Goal: Information Seeking & Learning: Find specific fact

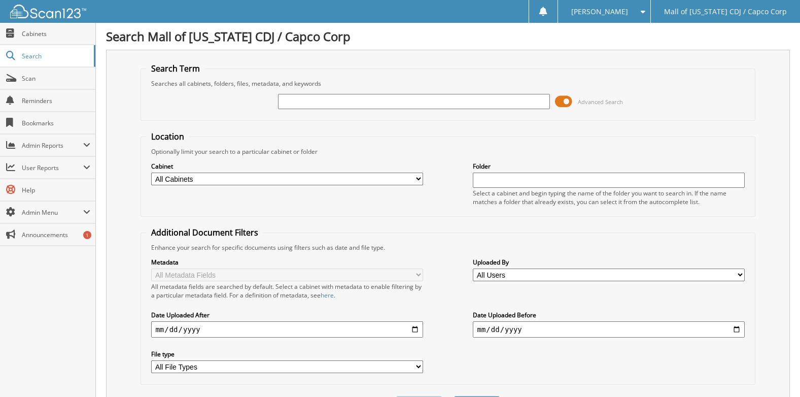
click at [297, 98] on input "text" at bounding box center [413, 101] width 271 height 15
type input "40797"
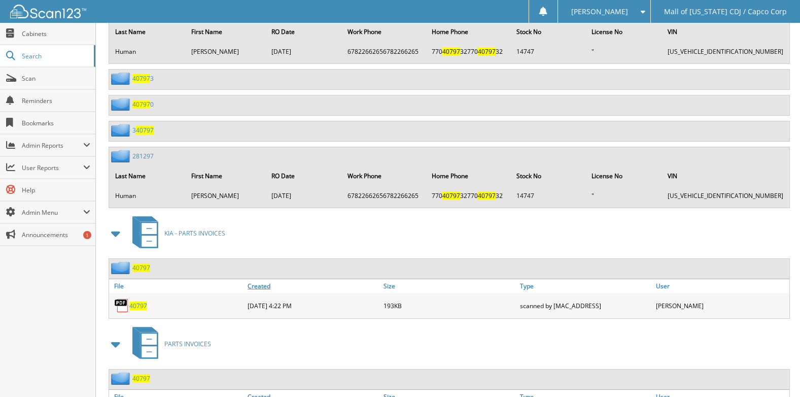
scroll to position [1065, 0]
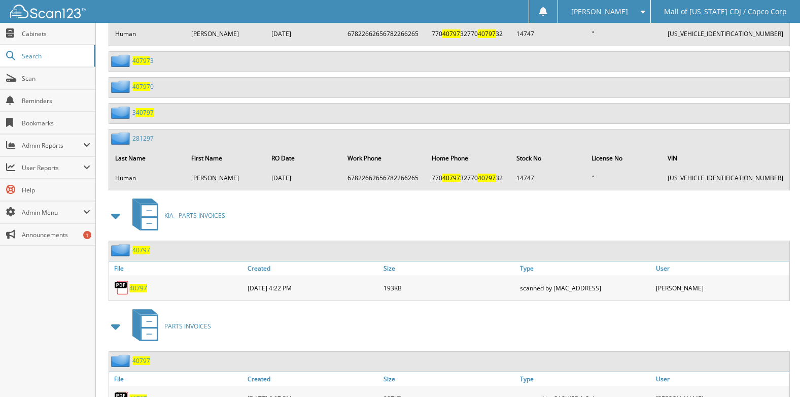
click at [140, 285] on span "40797" at bounding box center [138, 288] width 18 height 9
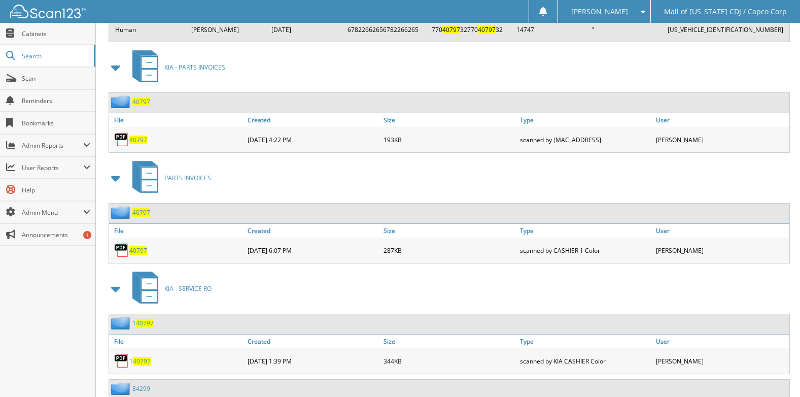
scroll to position [1217, 0]
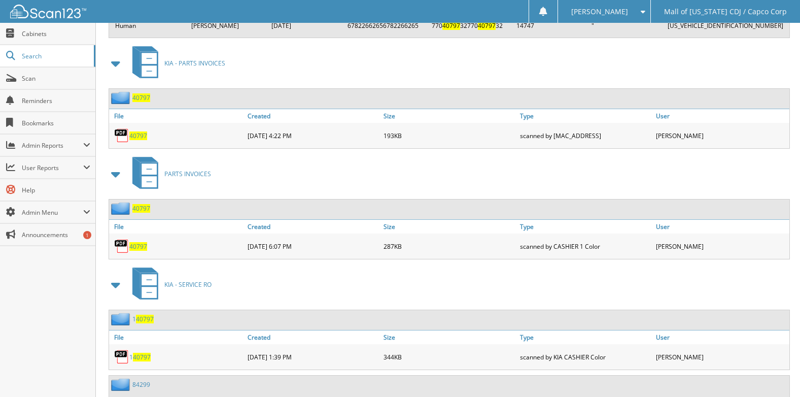
click at [136, 246] on span "40797" at bounding box center [138, 246] width 18 height 9
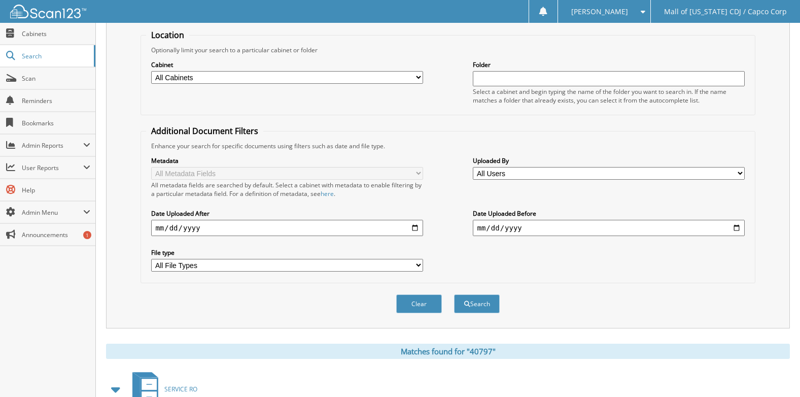
scroll to position [0, 0]
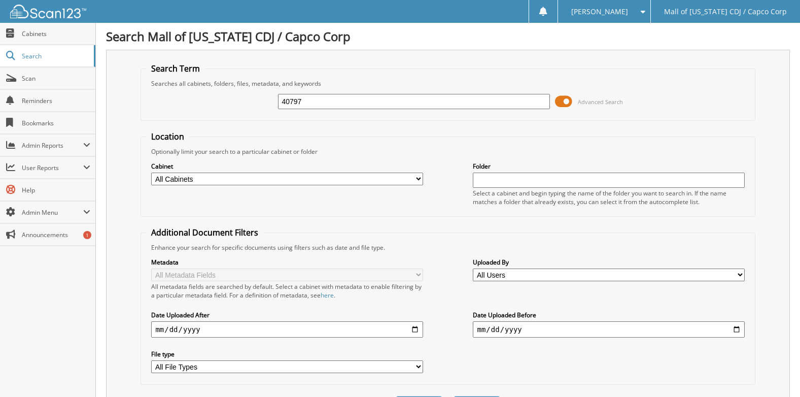
drag, startPoint x: 351, startPoint y: 101, endPoint x: 179, endPoint y: 132, distance: 175.8
click at [179, 132] on form "Search Term Searches all cabinets, folders, files, metadata, and keywords 40797…" at bounding box center [447, 244] width 614 height 363
type input "47853cm"
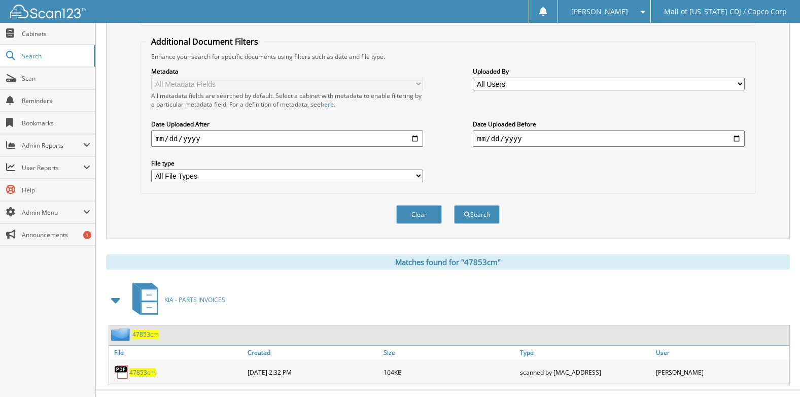
scroll to position [210, 0]
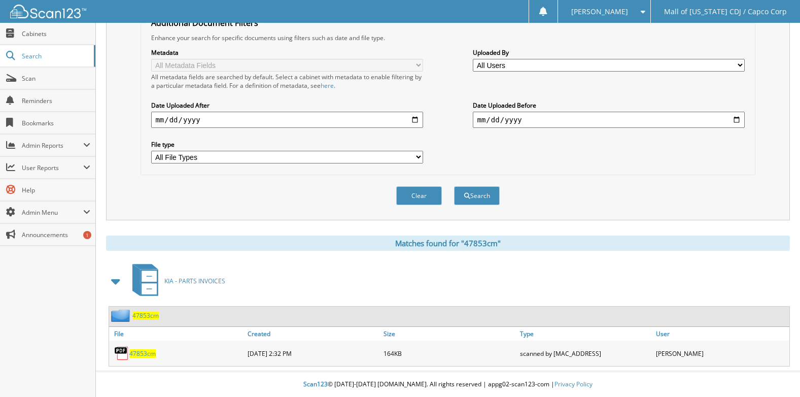
click at [148, 351] on span "47853cm" at bounding box center [142, 353] width 26 height 9
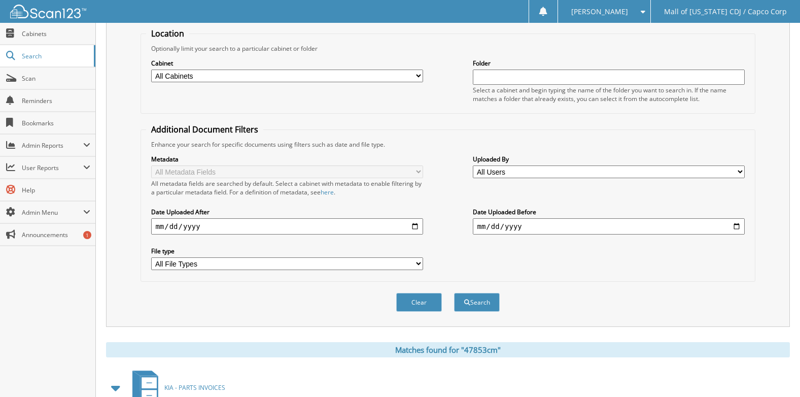
scroll to position [0, 0]
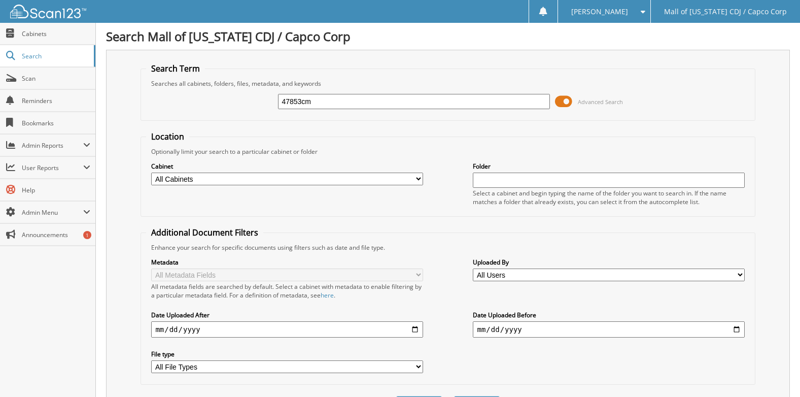
drag, startPoint x: 337, startPoint y: 104, endPoint x: 262, endPoint y: 98, distance: 75.8
click at [262, 98] on div "47853cm Advanced Search" at bounding box center [447, 101] width 603 height 27
type input "48846cm"
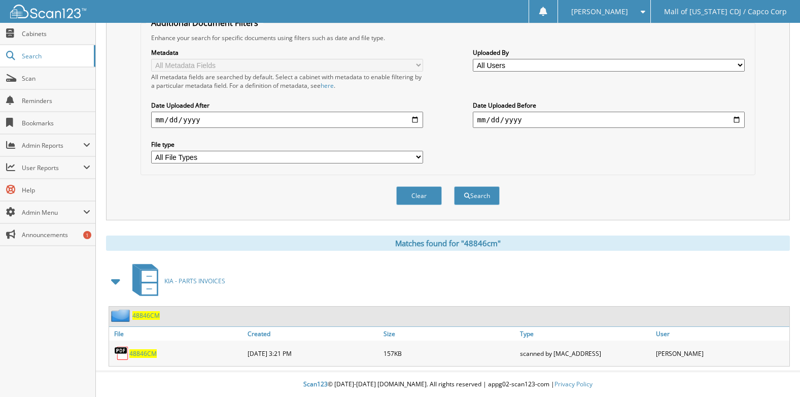
click at [138, 353] on span "48846CM" at bounding box center [142, 353] width 27 height 9
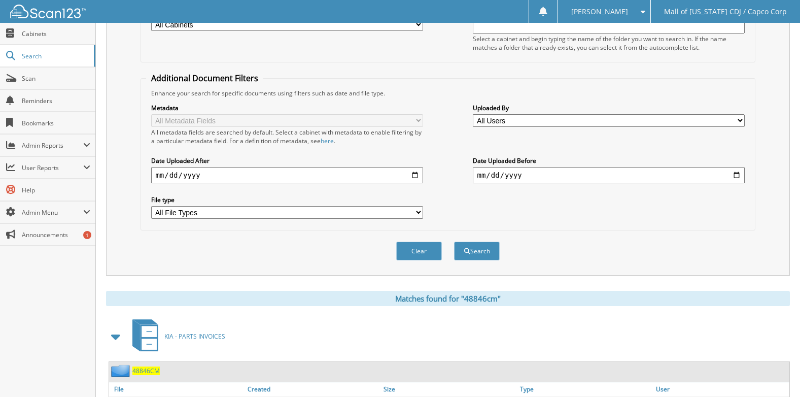
scroll to position [0, 0]
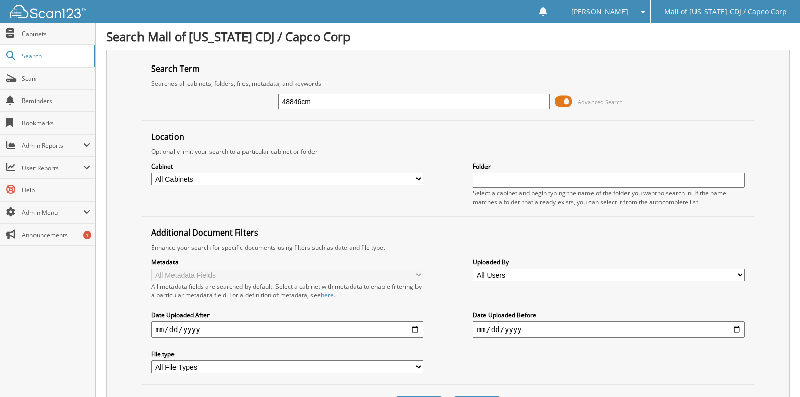
drag, startPoint x: 330, startPoint y: 102, endPoint x: 236, endPoint y: 99, distance: 93.4
click at [236, 99] on div "48846cm Advanced Search" at bounding box center [447, 101] width 603 height 27
type input "48932cm"
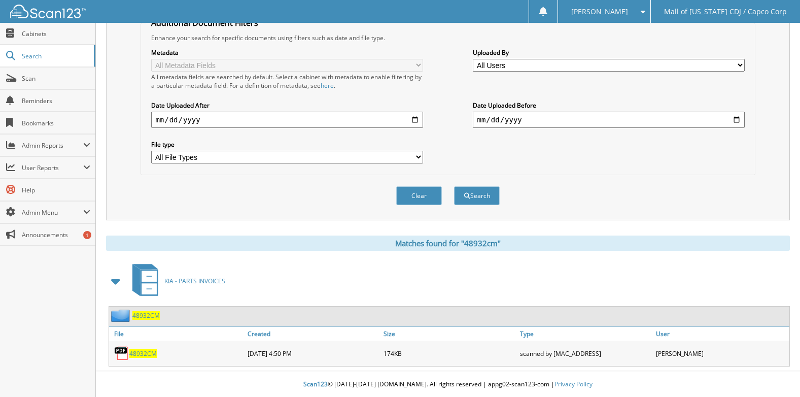
click at [142, 355] on span "48932CM" at bounding box center [142, 353] width 27 height 9
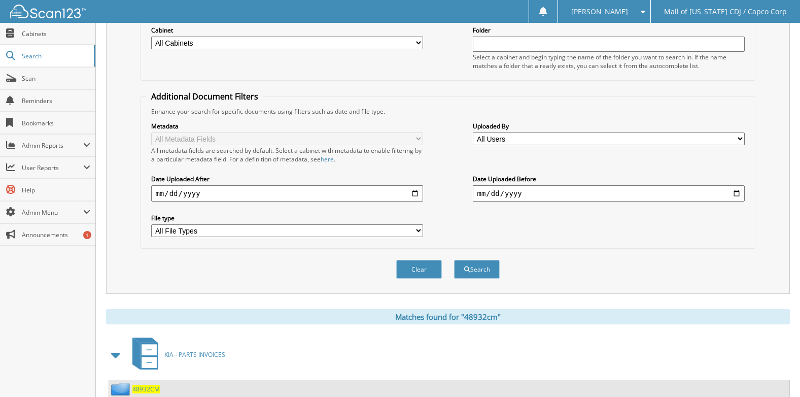
scroll to position [0, 0]
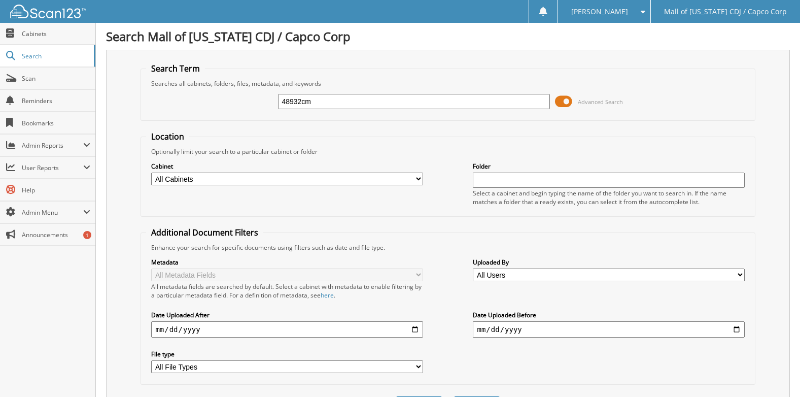
drag, startPoint x: 333, startPoint y: 105, endPoint x: 173, endPoint y: 101, distance: 159.8
click at [173, 101] on div "48932cm Advanced Search" at bounding box center [447, 101] width 603 height 27
type input "49809cm"
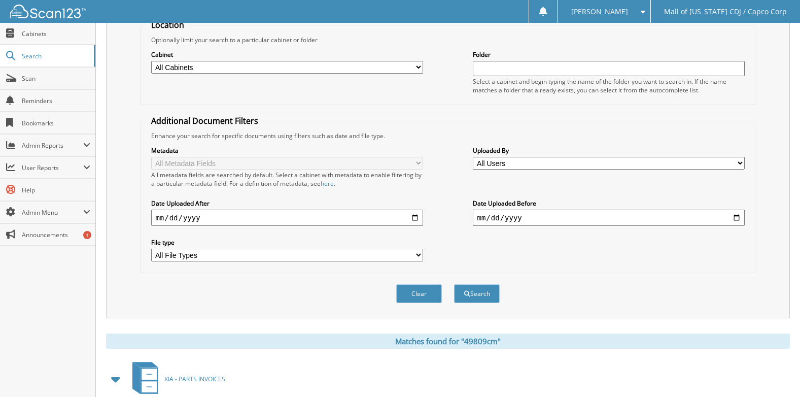
scroll to position [210, 0]
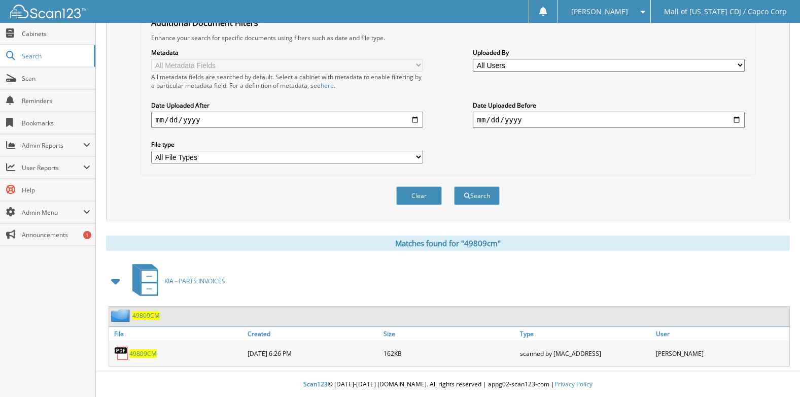
click at [146, 355] on span "49809CM" at bounding box center [142, 353] width 27 height 9
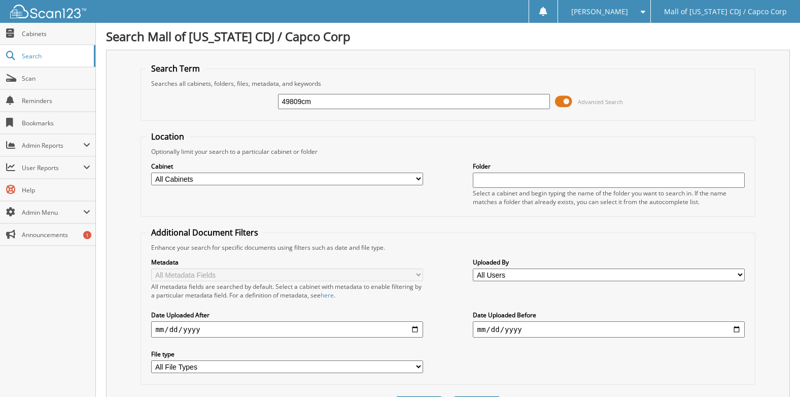
drag, startPoint x: 322, startPoint y: 105, endPoint x: 190, endPoint y: 105, distance: 131.9
click at [190, 105] on div "49809cm Advanced Search" at bounding box center [447, 101] width 603 height 27
type input "51402"
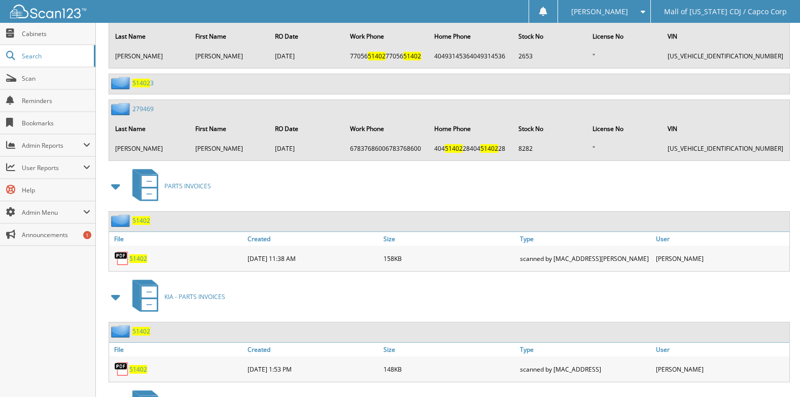
scroll to position [1522, 0]
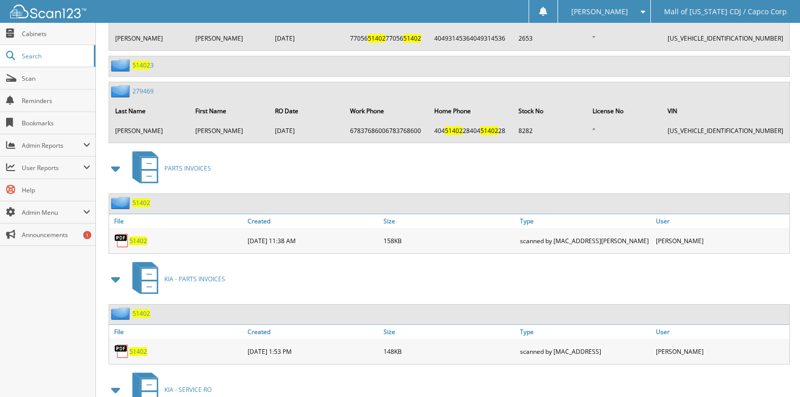
click at [137, 241] on span "51402" at bounding box center [138, 240] width 18 height 9
click at [308, 268] on div "KIA - PARTS INVOICES" at bounding box center [448, 279] width 684 height 40
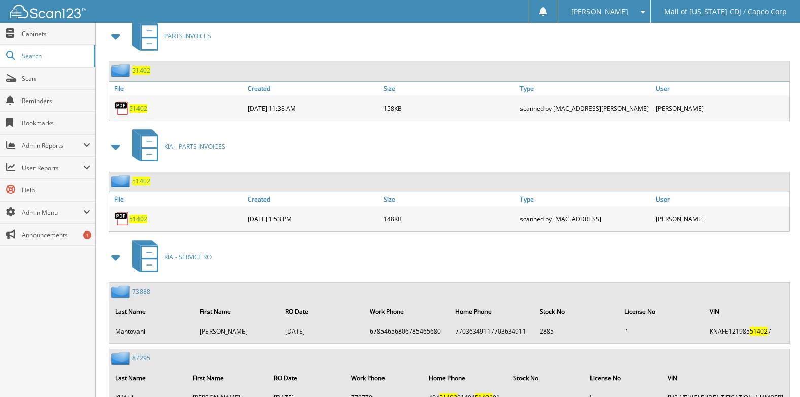
scroll to position [1648, 0]
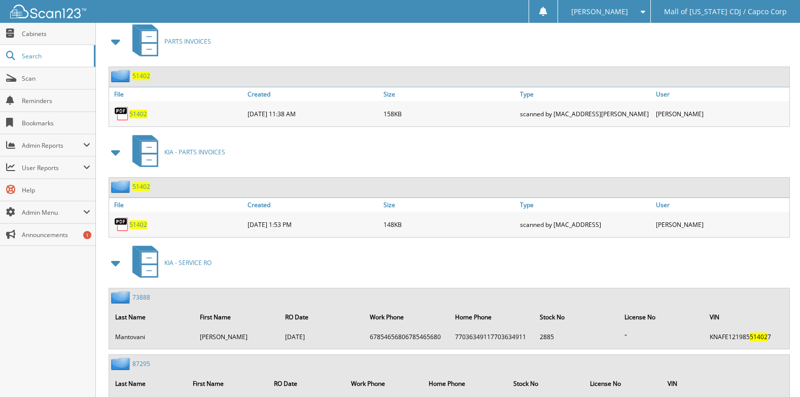
click at [136, 226] on span "51402" at bounding box center [138, 224] width 18 height 9
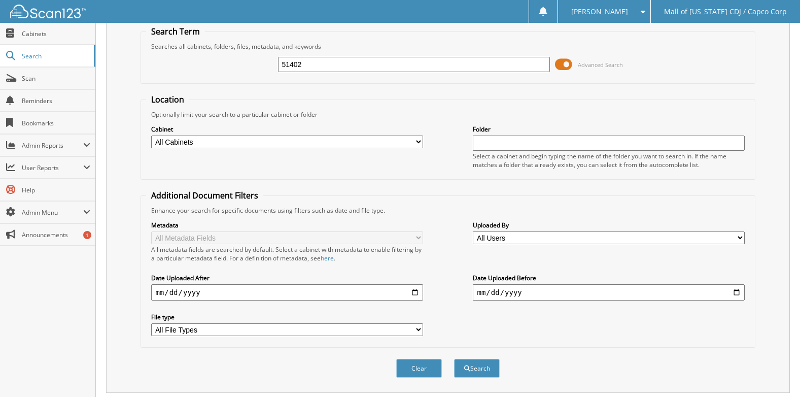
scroll to position [0, 0]
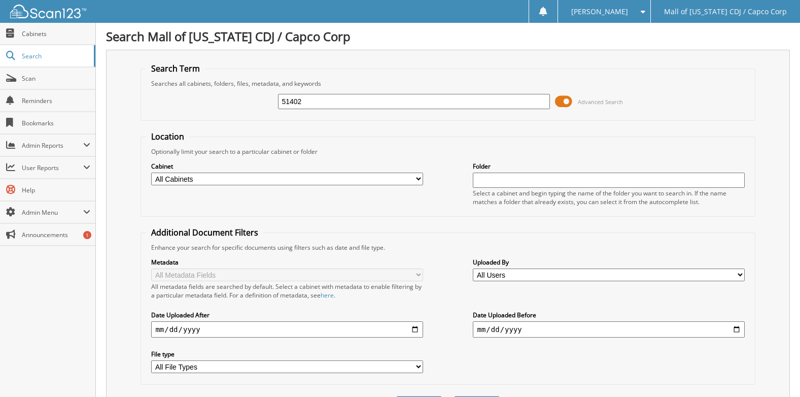
drag, startPoint x: 319, startPoint y: 103, endPoint x: 180, endPoint y: 106, distance: 139.0
click at [180, 106] on div "51402 Advanced Search" at bounding box center [447, 101] width 603 height 27
type input "44856"
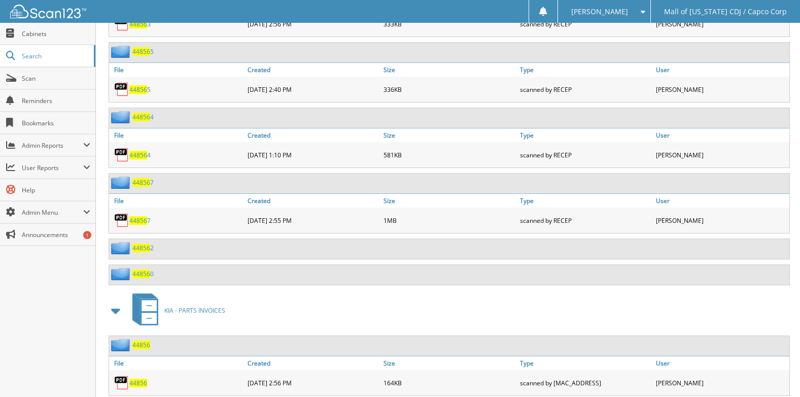
scroll to position [1471, 0]
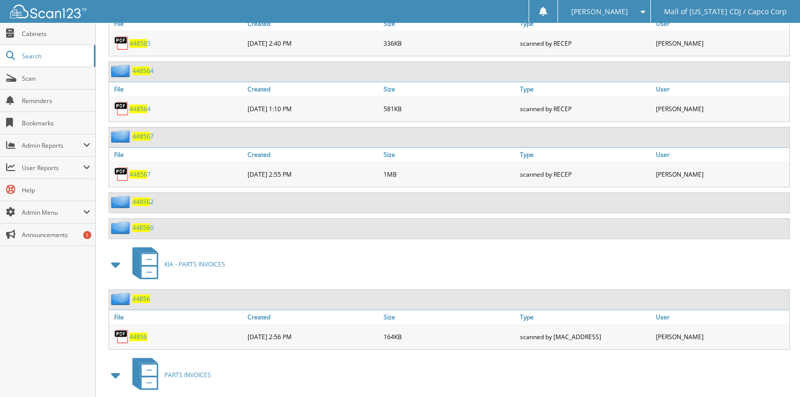
click at [142, 339] on span "44856" at bounding box center [138, 336] width 18 height 9
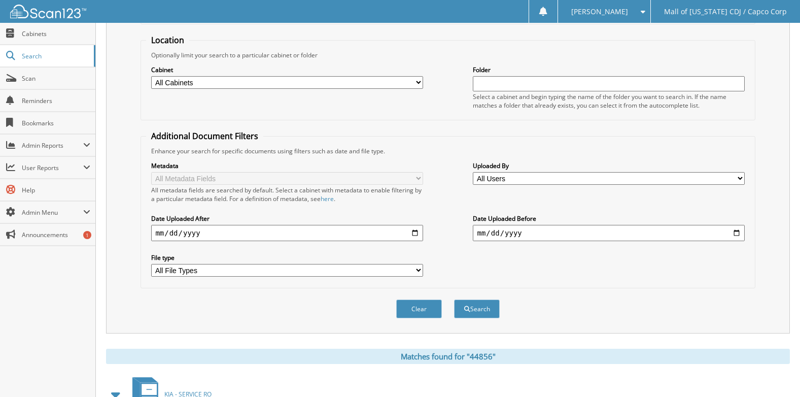
scroll to position [0, 0]
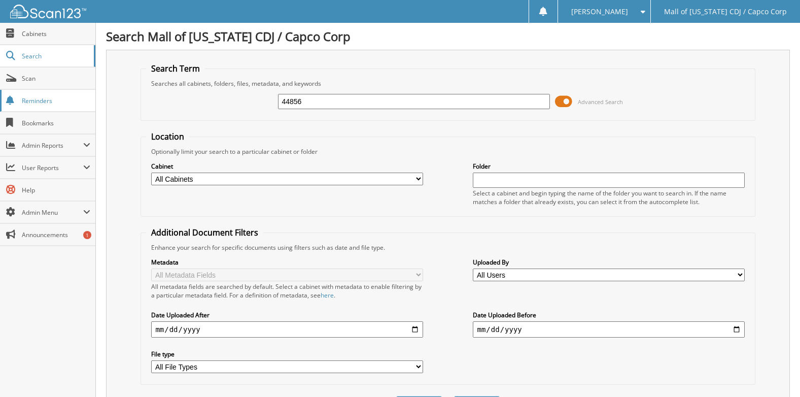
drag, startPoint x: 320, startPoint y: 96, endPoint x: 59, endPoint y: 98, distance: 260.2
type input "50878"
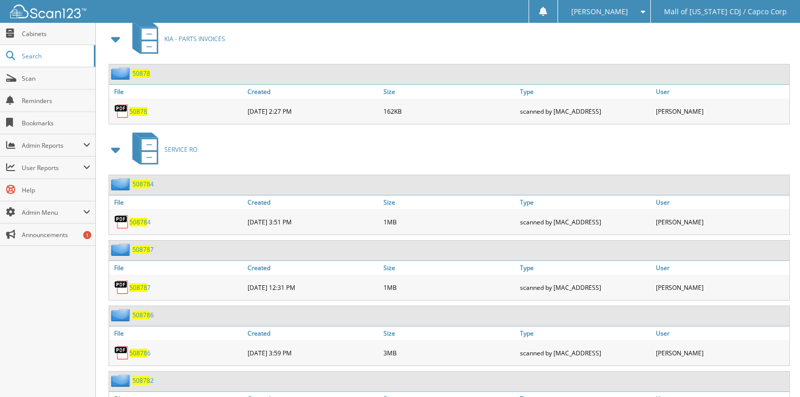
scroll to position [456, 0]
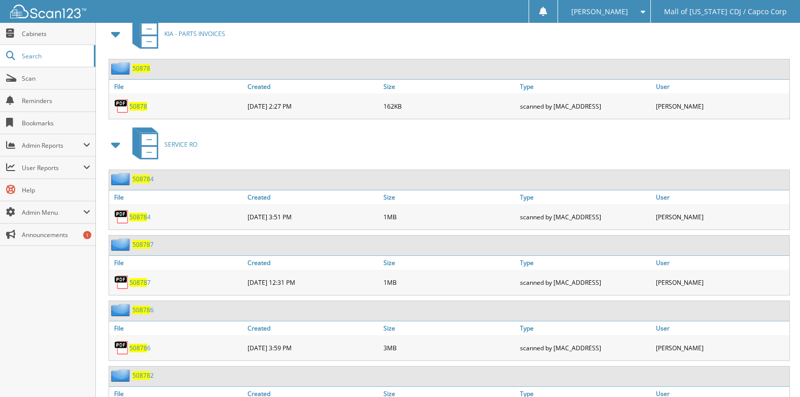
click at [128, 107] on img at bounding box center [121, 105] width 15 height 15
click at [138, 106] on span "50878" at bounding box center [138, 106] width 18 height 9
click at [137, 107] on span "50878" at bounding box center [138, 106] width 18 height 9
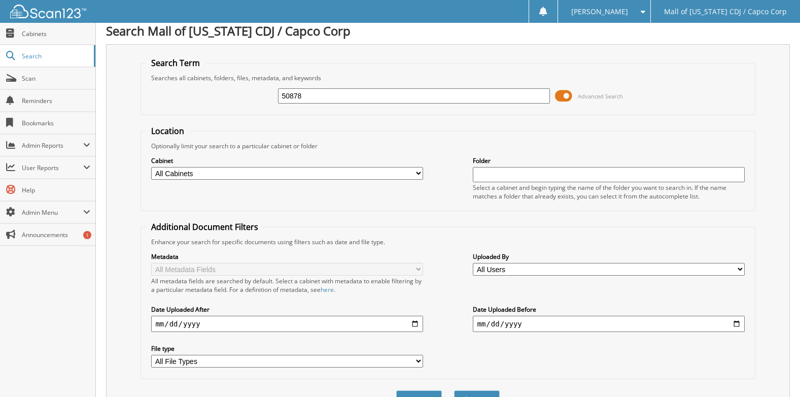
scroll to position [0, 0]
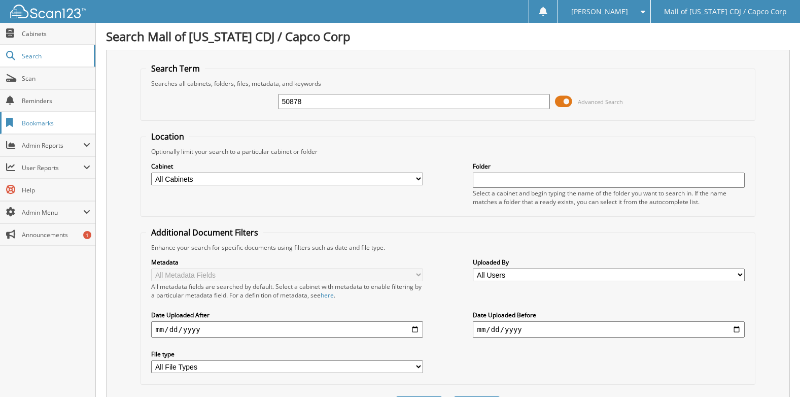
drag, startPoint x: 312, startPoint y: 97, endPoint x: 73, endPoint y: 117, distance: 240.2
type input "50926"
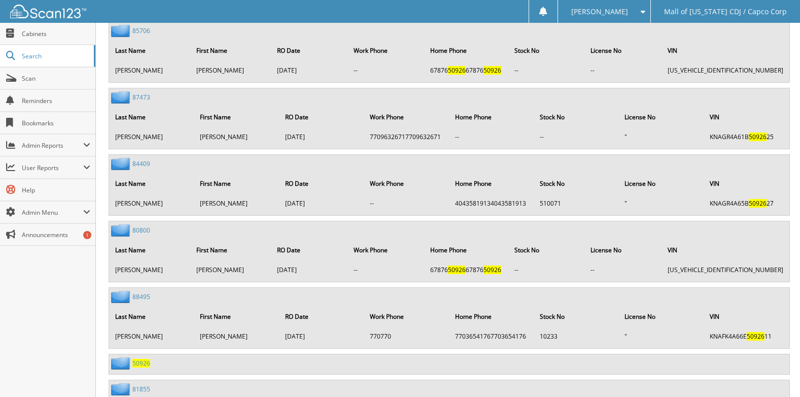
scroll to position [2540, 0]
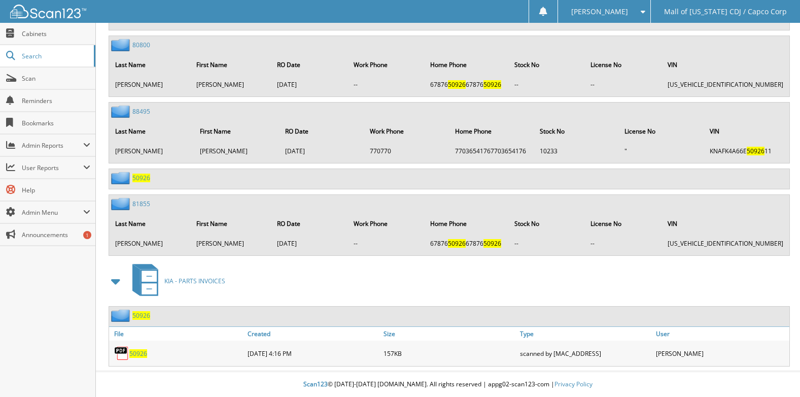
click at [135, 349] on span "50926" at bounding box center [138, 353] width 18 height 9
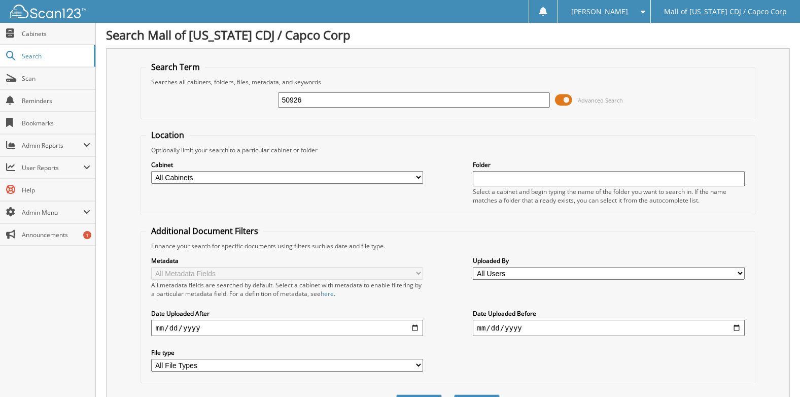
scroll to position [0, 0]
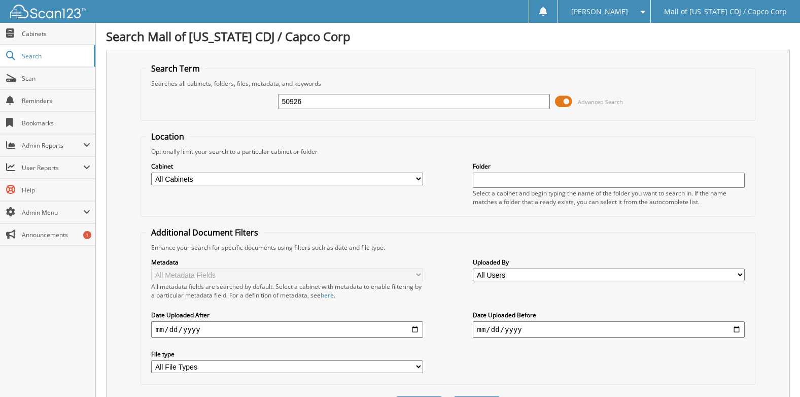
drag, startPoint x: 331, startPoint y: 100, endPoint x: 145, endPoint y: 98, distance: 185.6
click at [145, 98] on fieldset "Search Term Searches all cabinets, folders, files, metadata, and keywords 50926…" at bounding box center [447, 92] width 614 height 58
type input "51073"
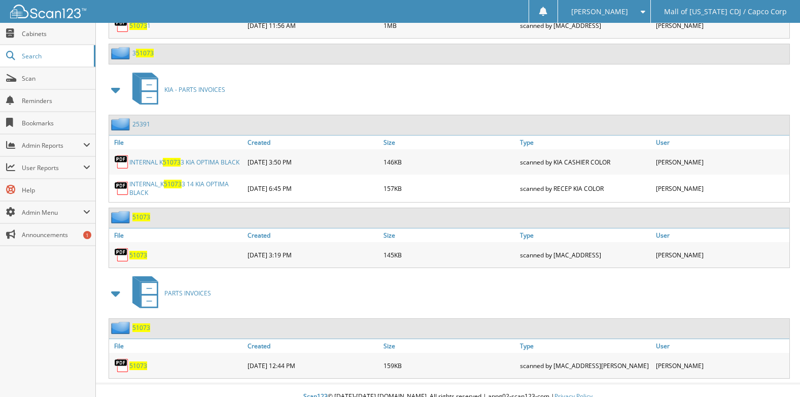
scroll to position [3031, 0]
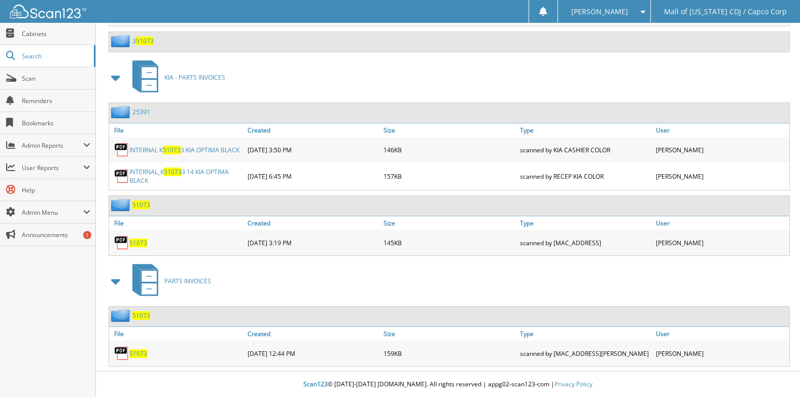
click at [136, 244] on span "51073" at bounding box center [138, 242] width 18 height 9
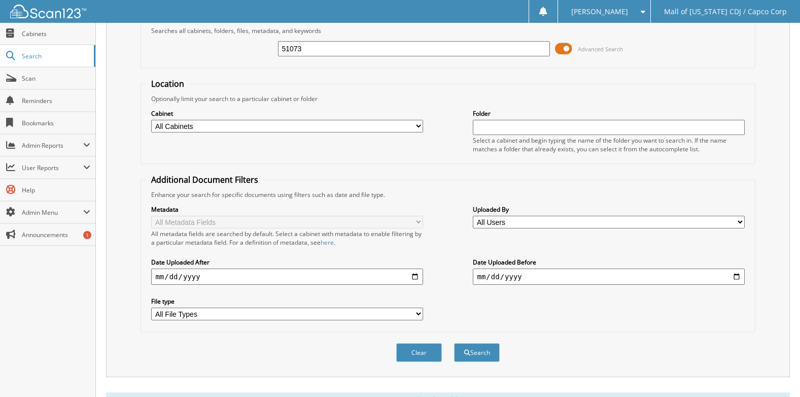
scroll to position [0, 0]
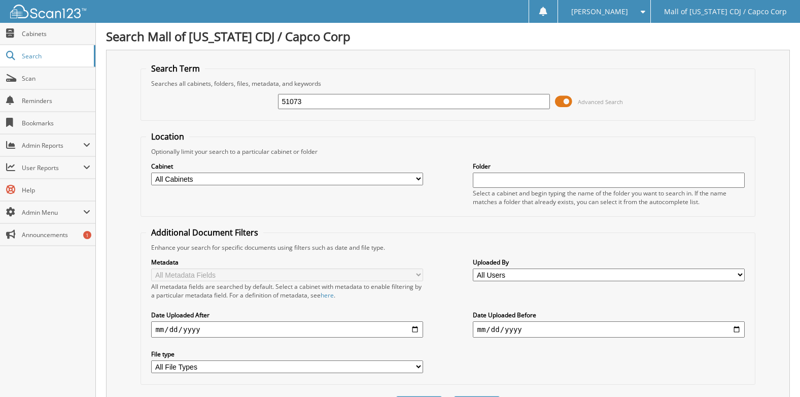
drag, startPoint x: 316, startPoint y: 97, endPoint x: 212, endPoint y: 98, distance: 104.0
click at [212, 98] on div "51073 Advanced Search" at bounding box center [447, 101] width 603 height 27
type input "51361"
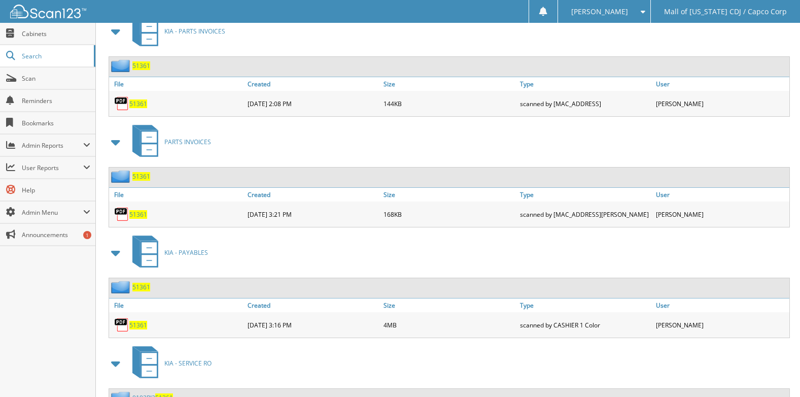
scroll to position [1572, 0]
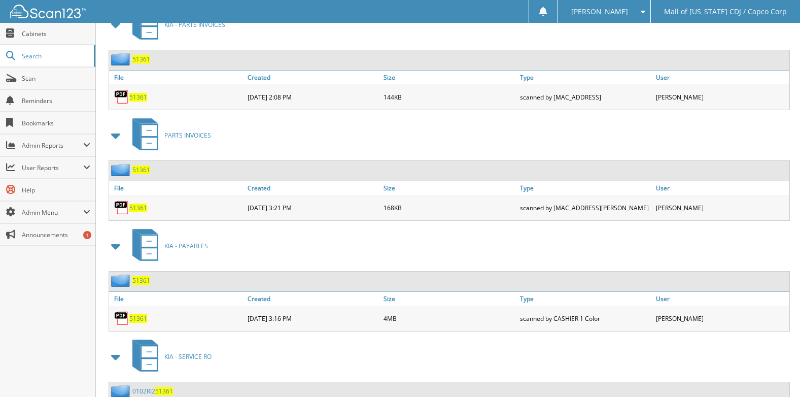
click at [138, 98] on span "51361" at bounding box center [138, 97] width 18 height 9
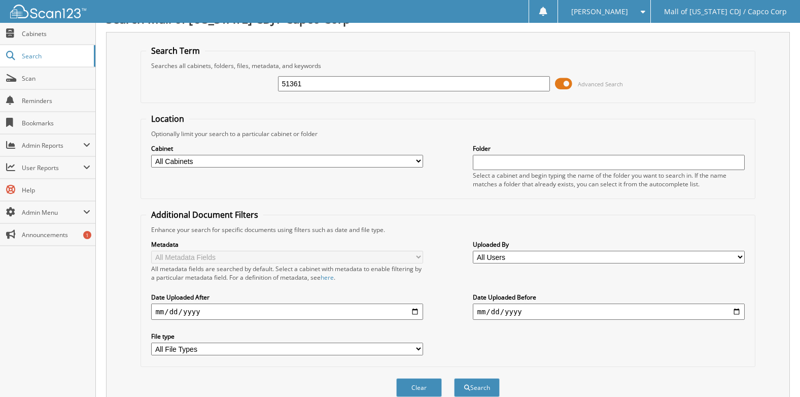
scroll to position [0, 0]
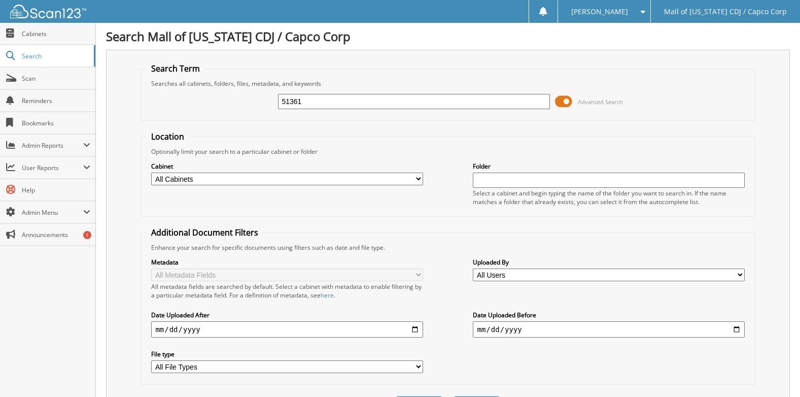
drag, startPoint x: 310, startPoint y: 100, endPoint x: 197, endPoint y: 100, distance: 112.6
click at [197, 100] on div "51361 Advanced Search" at bounding box center [447, 101] width 603 height 27
type input "50878"
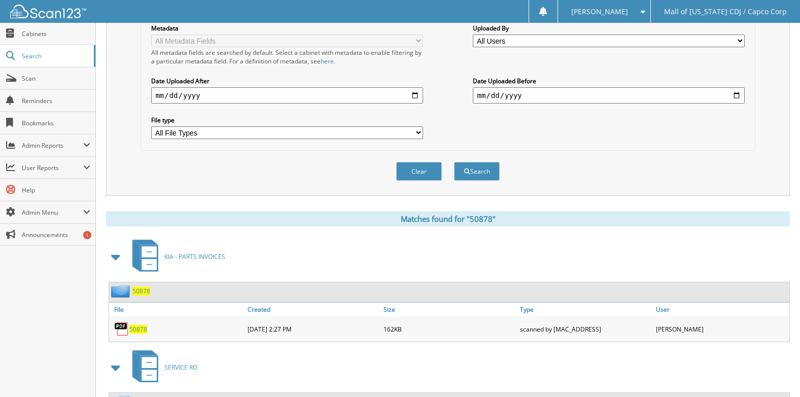
scroll to position [254, 0]
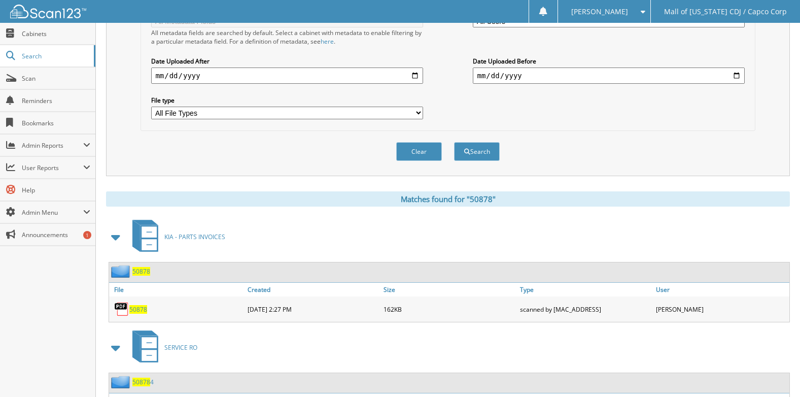
click at [137, 308] on span "50878" at bounding box center [138, 309] width 18 height 9
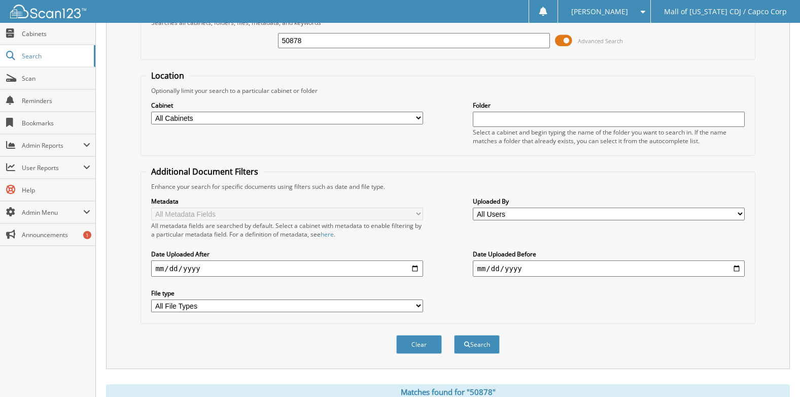
scroll to position [0, 0]
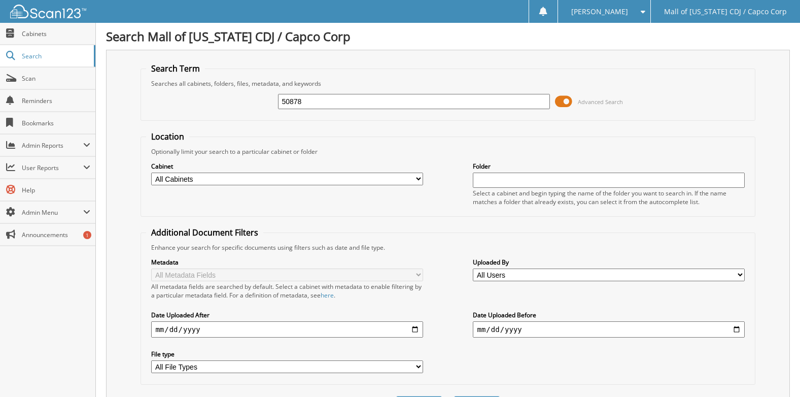
drag, startPoint x: 330, startPoint y: 104, endPoint x: 244, endPoint y: 104, distance: 86.2
click at [244, 104] on div "50878 Advanced Search" at bounding box center [447, 101] width 603 height 27
type input "51523"
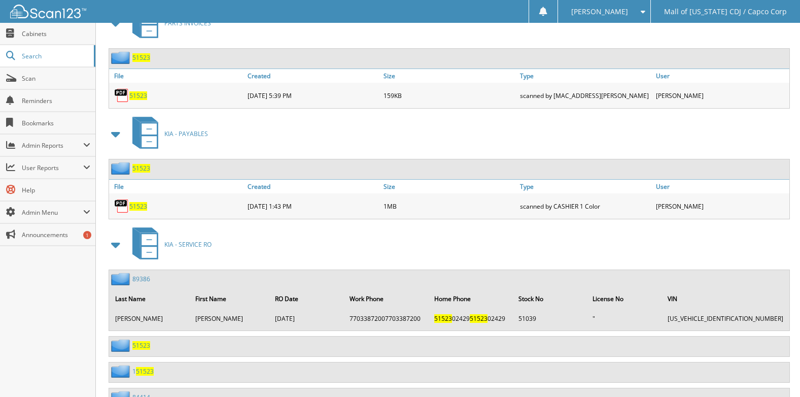
scroll to position [1522, 0]
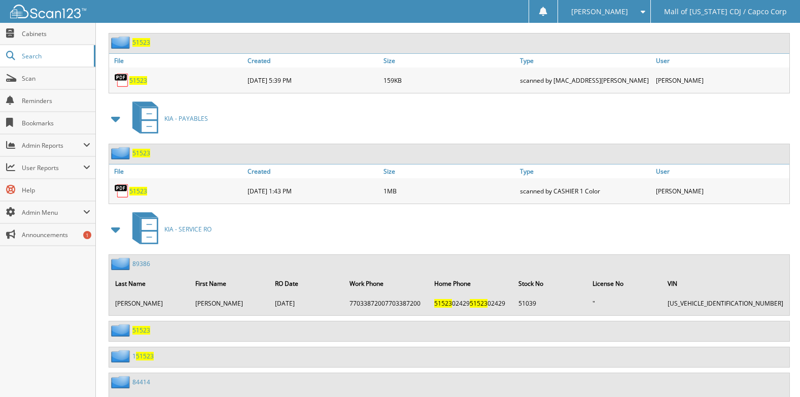
click at [140, 190] on span "51523" at bounding box center [138, 191] width 18 height 9
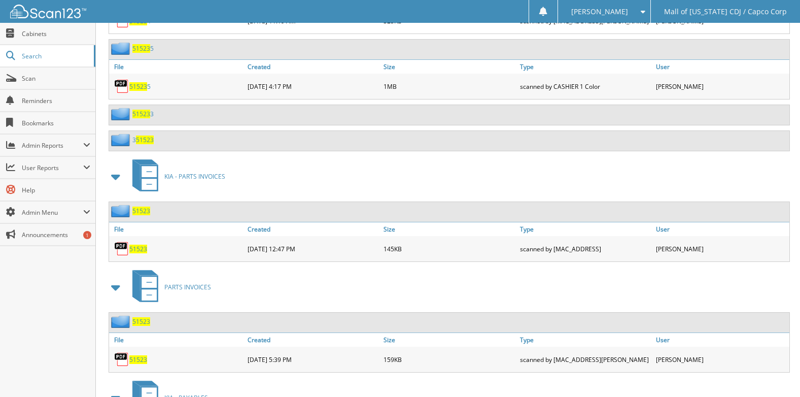
scroll to position [1242, 0]
click at [140, 250] on span "51523" at bounding box center [138, 249] width 18 height 9
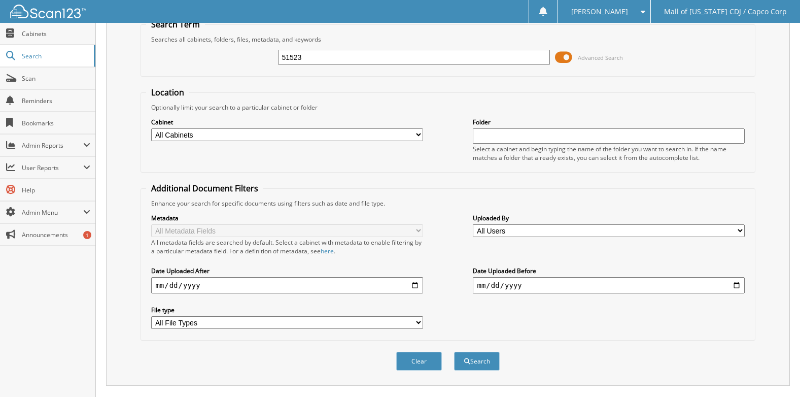
scroll to position [0, 0]
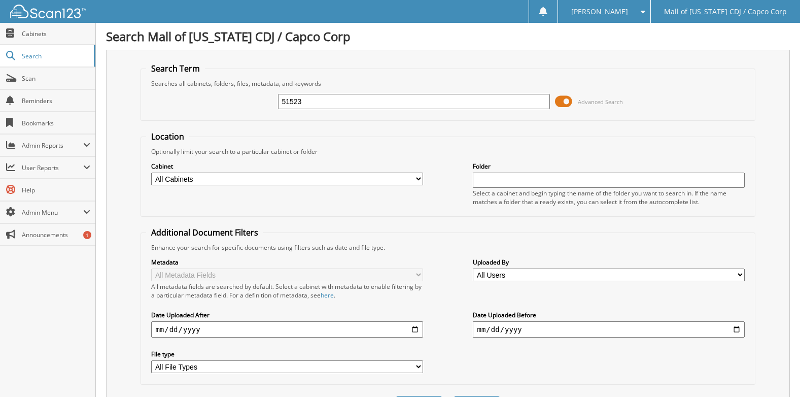
drag, startPoint x: 314, startPoint y: 98, endPoint x: 213, endPoint y: 102, distance: 101.5
click at [213, 102] on div "51523 Advanced Search" at bounding box center [447, 101] width 603 height 27
type input "51818"
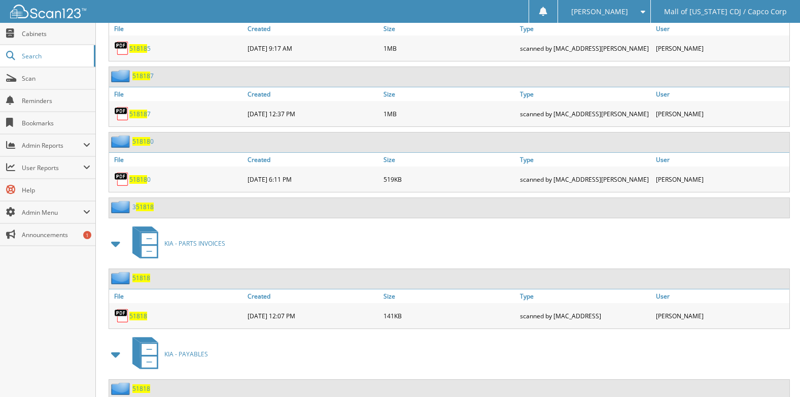
scroll to position [1978, 0]
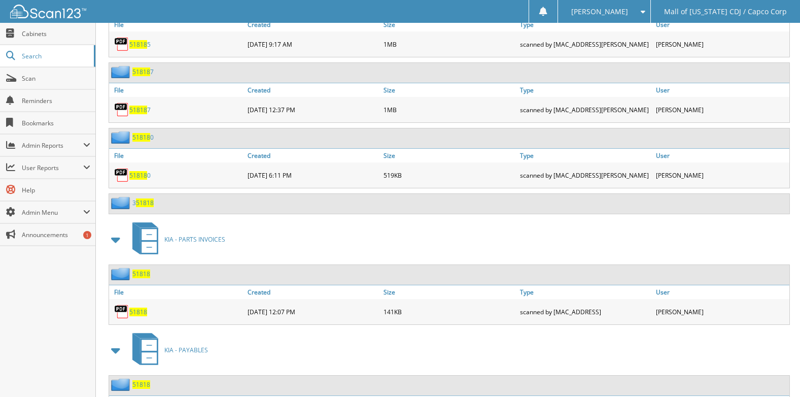
click at [139, 310] on span "51818" at bounding box center [138, 311] width 18 height 9
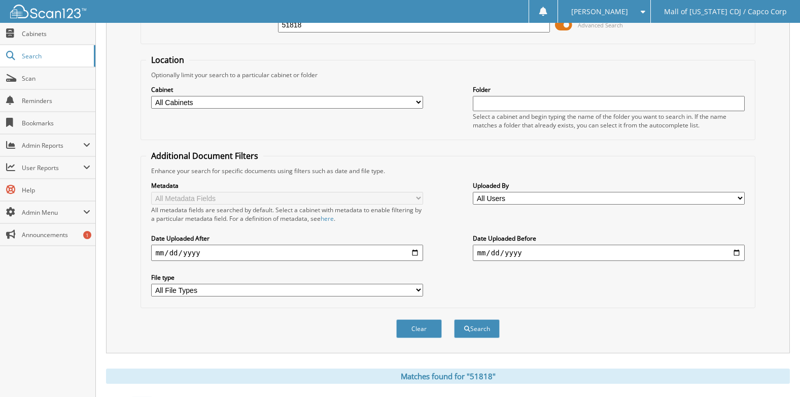
scroll to position [0, 0]
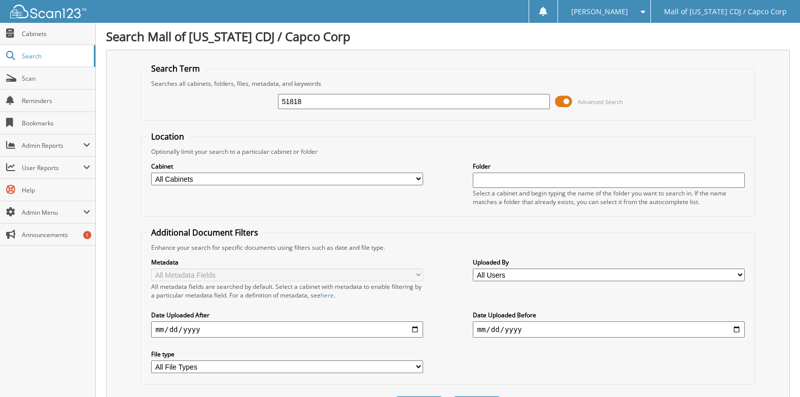
drag, startPoint x: 324, startPoint y: 104, endPoint x: 111, endPoint y: 110, distance: 213.1
click at [111, 110] on div "Search Term Searches all cabinets, folders, files, metadata, and keywords 51818…" at bounding box center [448, 240] width 684 height 380
type input "52247"
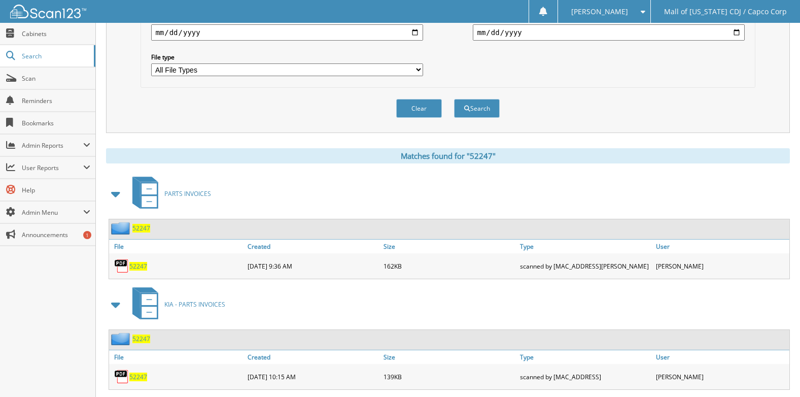
scroll to position [304, 0]
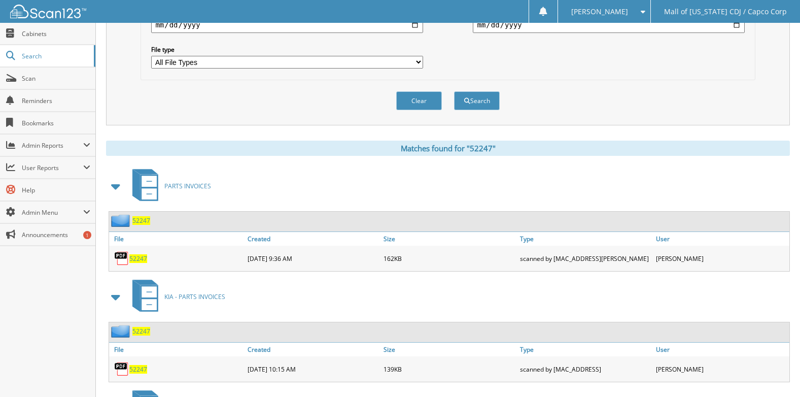
click at [136, 369] on span "52247" at bounding box center [138, 369] width 18 height 9
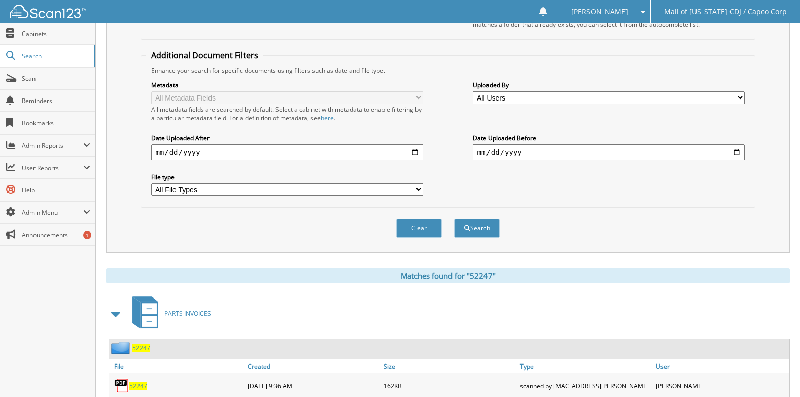
scroll to position [0, 0]
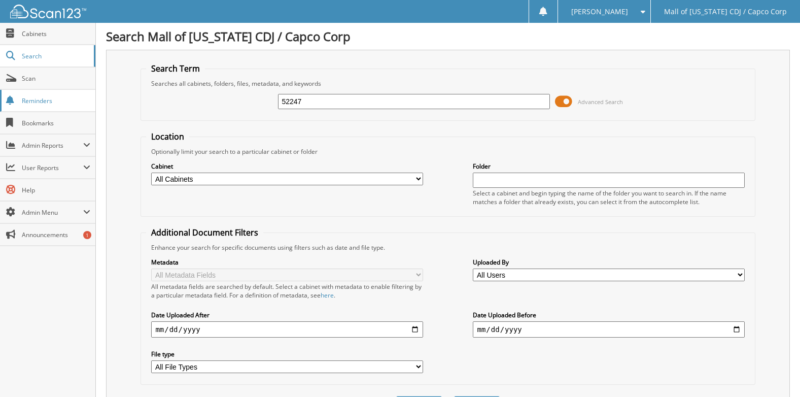
drag, startPoint x: 318, startPoint y: 104, endPoint x: 90, endPoint y: 104, distance: 227.7
type input "50329"
drag, startPoint x: 317, startPoint y: 100, endPoint x: 176, endPoint y: 97, distance: 140.5
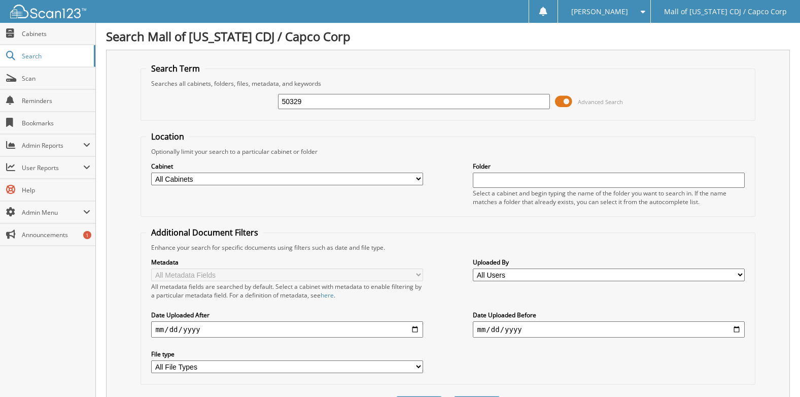
click at [176, 97] on div "50329 Advanced Search" at bounding box center [447, 101] width 603 height 27
type input "51241"
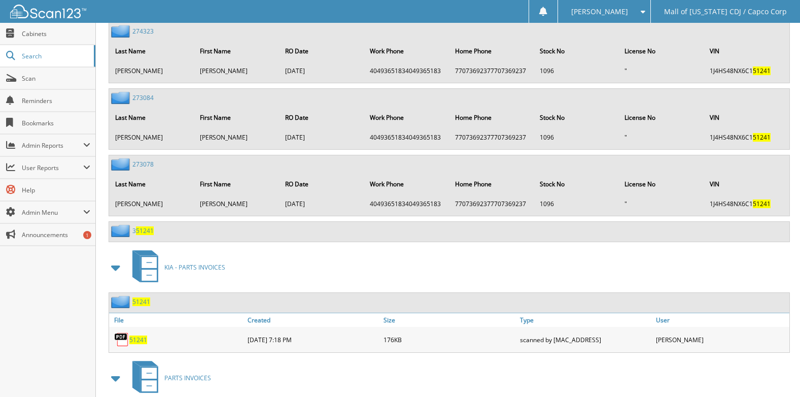
scroll to position [2333, 0]
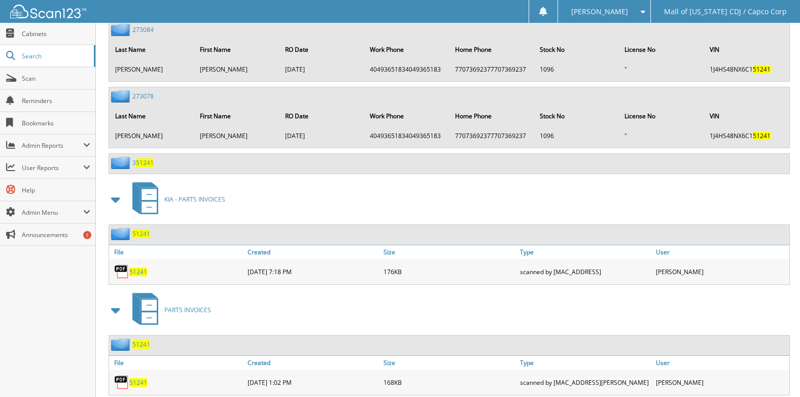
click at [139, 269] on span "51241" at bounding box center [138, 271] width 18 height 9
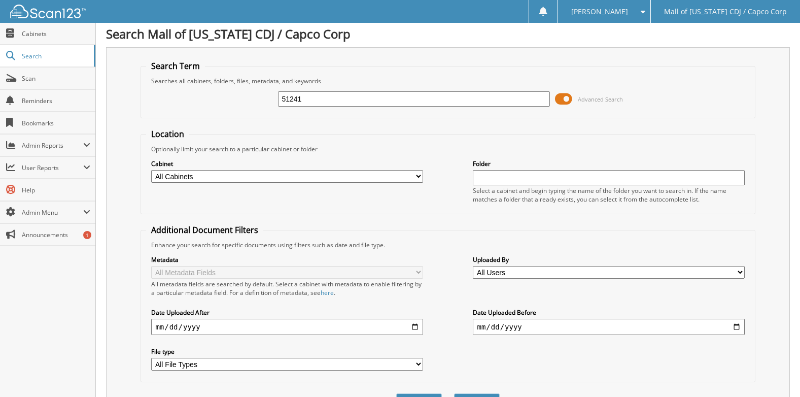
scroll to position [0, 0]
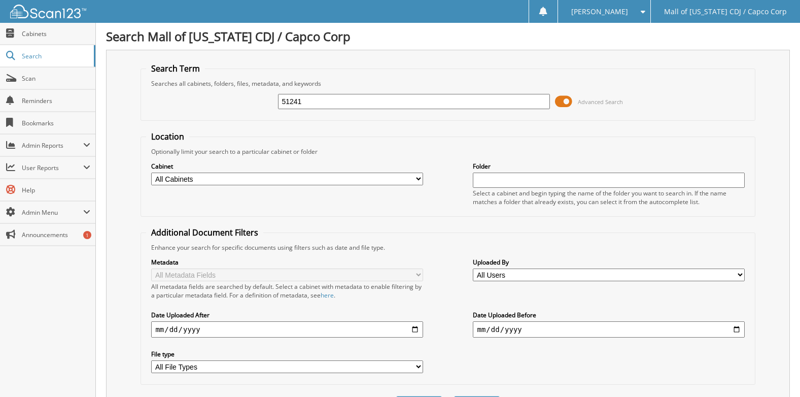
drag, startPoint x: 355, startPoint y: 98, endPoint x: 196, endPoint y: 107, distance: 159.5
click at [196, 107] on div "51241 Advanced Search" at bounding box center [447, 101] width 603 height 27
type input "51325"
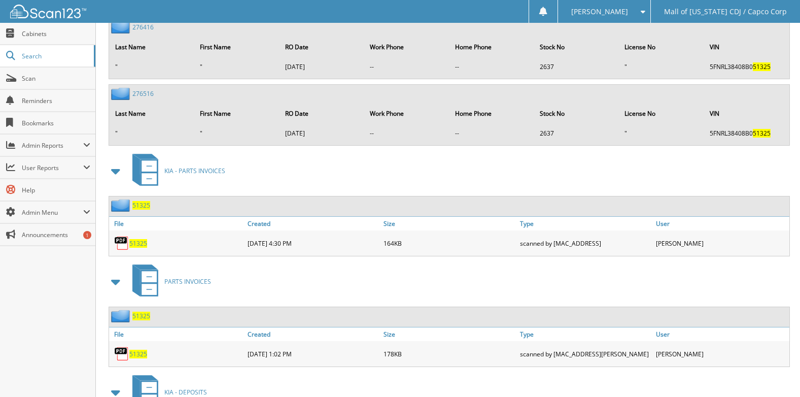
scroll to position [2333, 0]
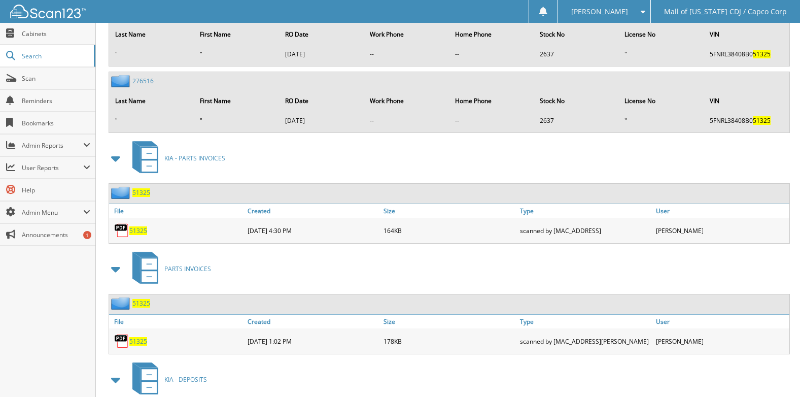
click at [137, 228] on span "51325" at bounding box center [138, 230] width 18 height 9
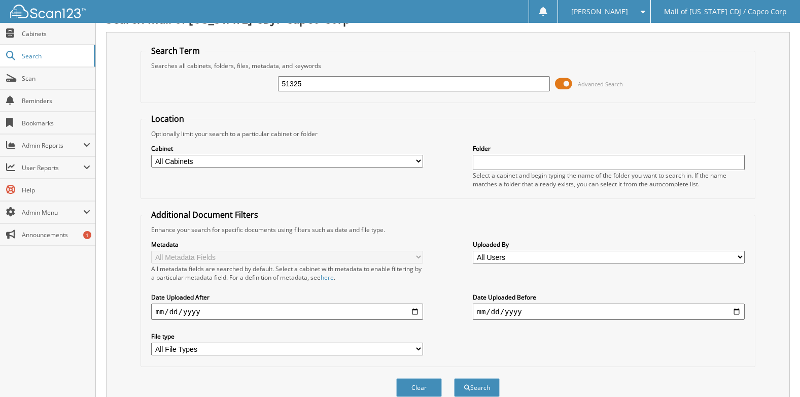
scroll to position [0, 0]
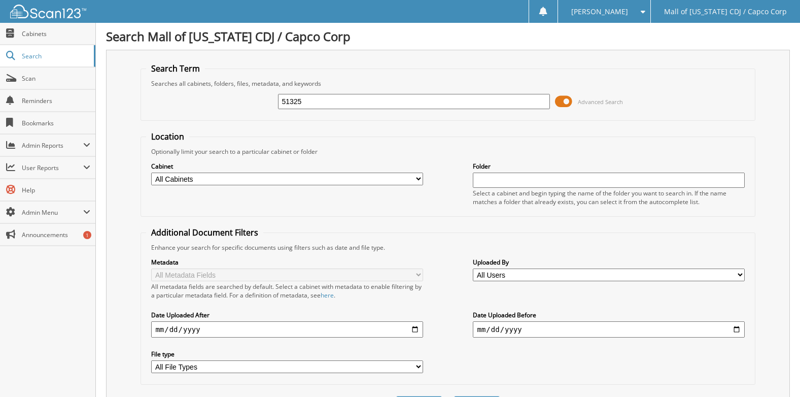
drag, startPoint x: 312, startPoint y: 99, endPoint x: 161, endPoint y: 105, distance: 151.3
click at [161, 105] on div "51325 Advanced Search" at bounding box center [447, 101] width 603 height 27
type input "51330"
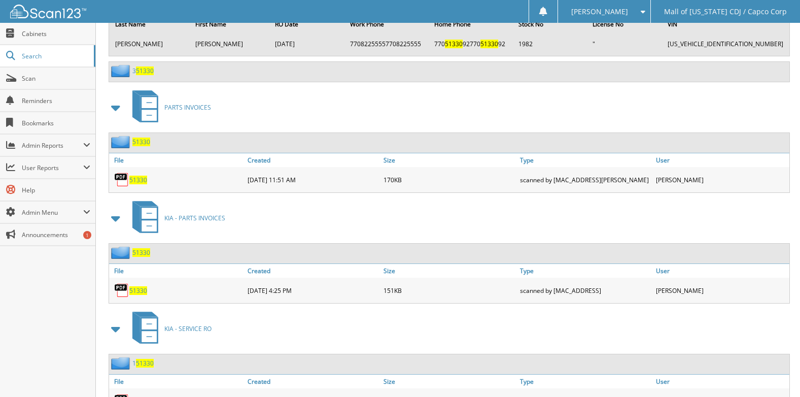
scroll to position [1268, 0]
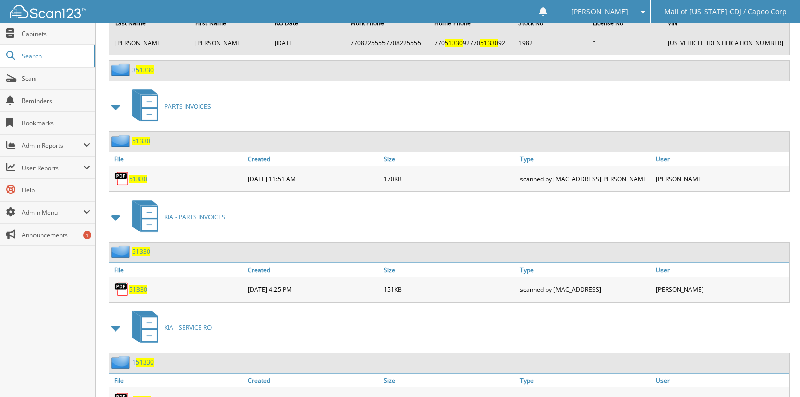
click at [137, 287] on span "51330" at bounding box center [138, 289] width 18 height 9
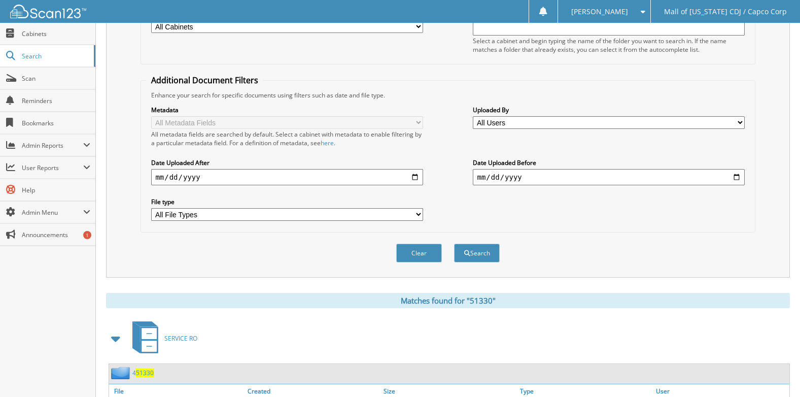
scroll to position [0, 0]
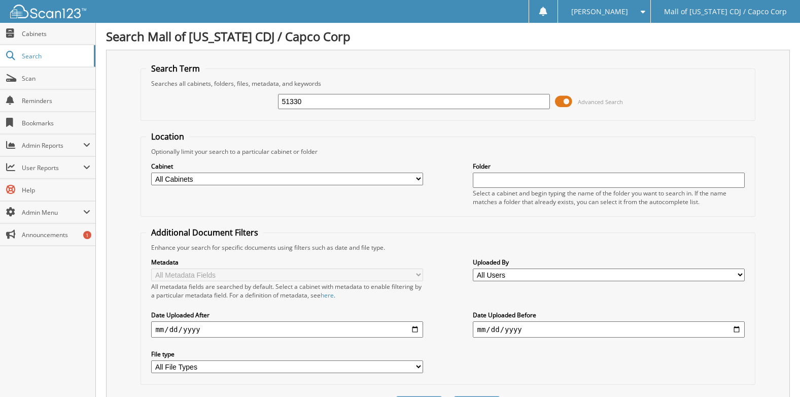
drag, startPoint x: 329, startPoint y: 103, endPoint x: 180, endPoint y: 101, distance: 148.6
click at [180, 101] on div "51330 Advanced Search" at bounding box center [447, 101] width 603 height 27
type input "51349"
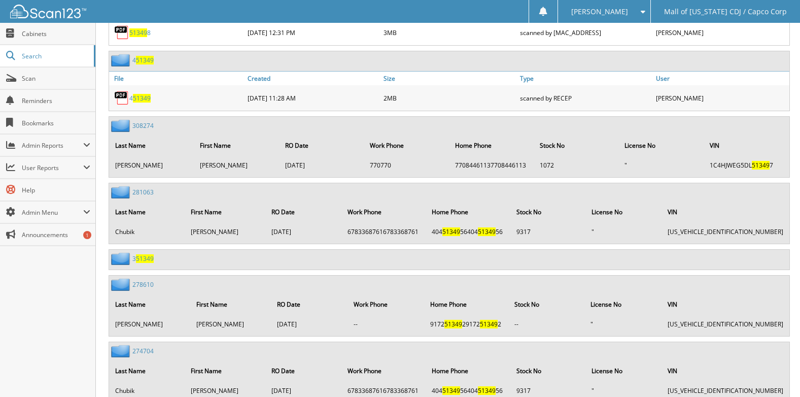
scroll to position [1471, 0]
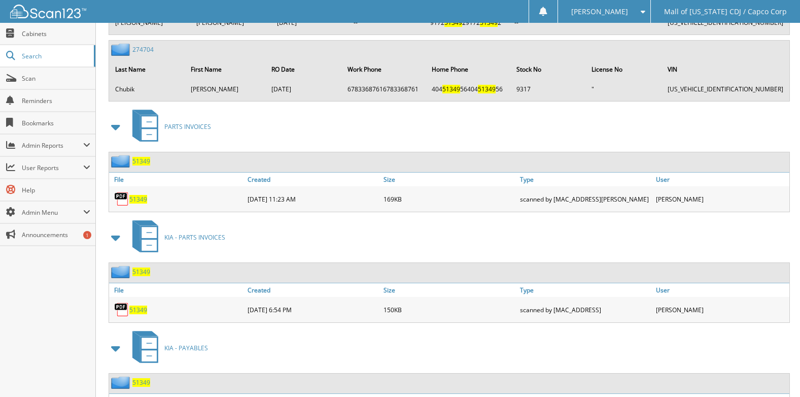
click at [137, 313] on span "51349" at bounding box center [138, 309] width 18 height 9
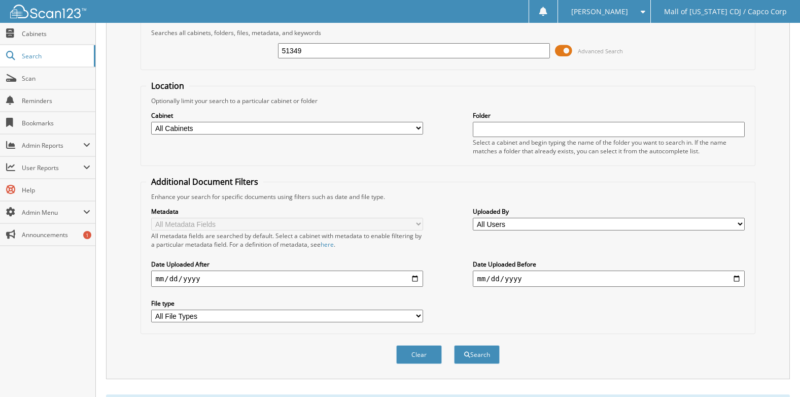
scroll to position [0, 0]
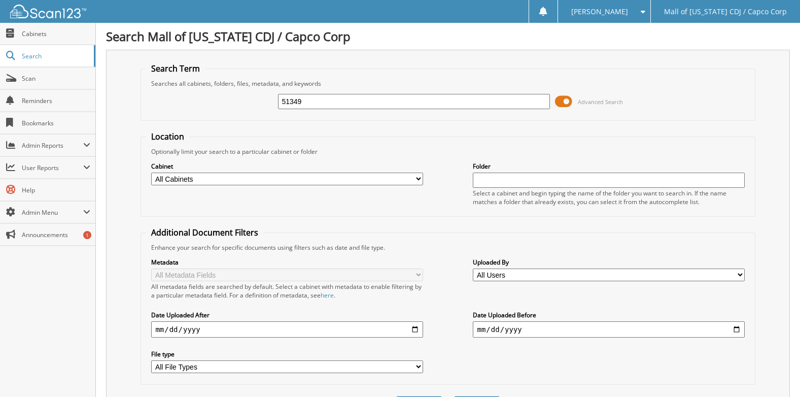
drag, startPoint x: 312, startPoint y: 103, endPoint x: 228, endPoint y: 102, distance: 84.7
click at [228, 102] on div "51349 Advanced Search" at bounding box center [447, 101] width 603 height 27
type input "51367"
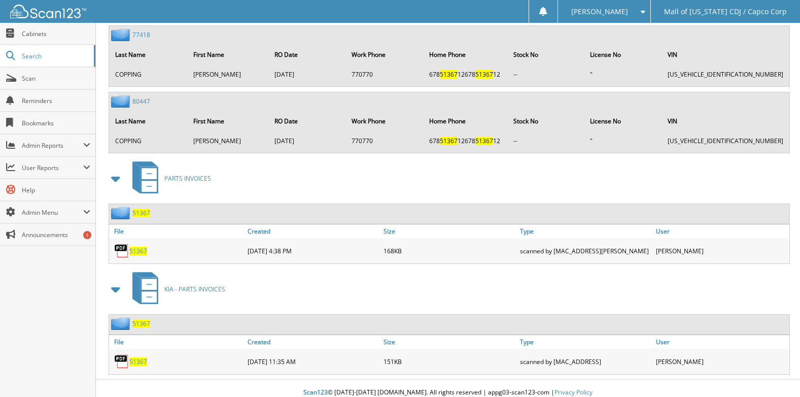
scroll to position [2919, 0]
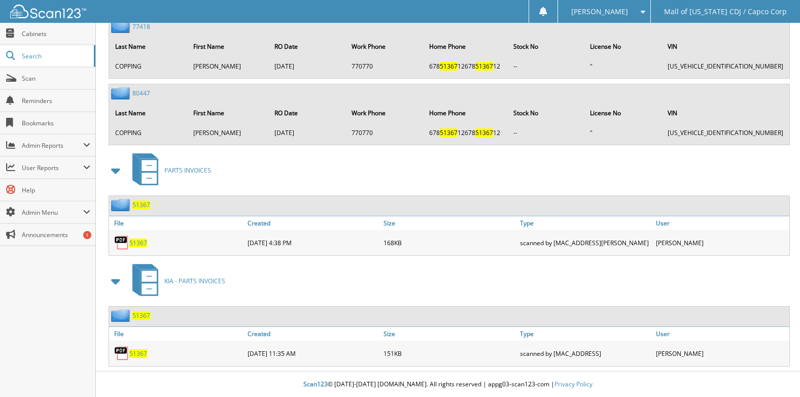
click at [140, 352] on span "51367" at bounding box center [138, 353] width 18 height 9
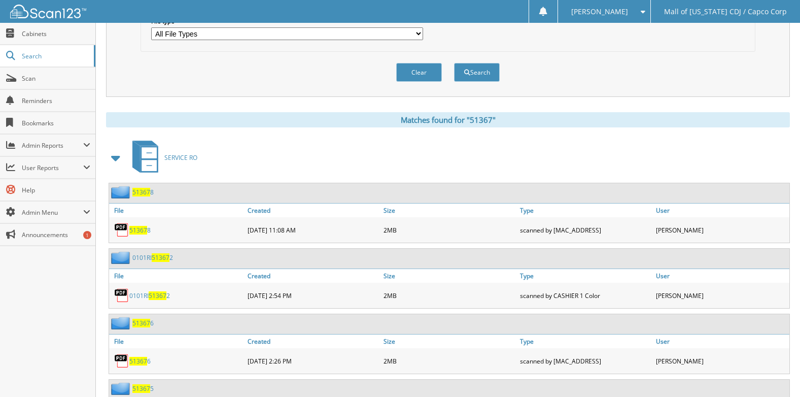
scroll to position [28, 0]
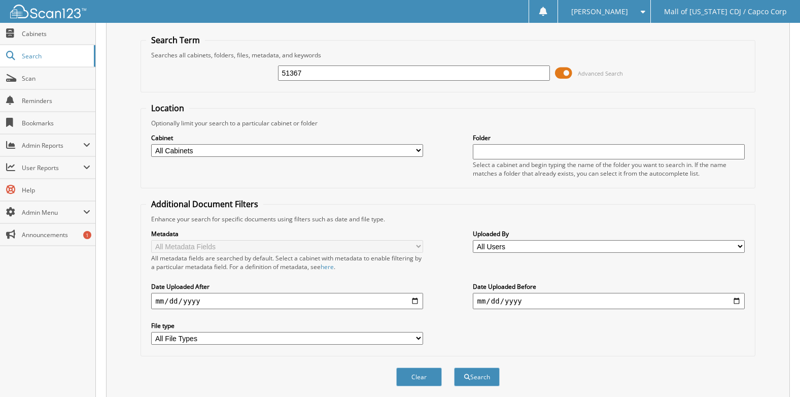
drag, startPoint x: 319, startPoint y: 77, endPoint x: 148, endPoint y: 68, distance: 171.1
click at [148, 68] on div "51367 Advanced Search" at bounding box center [447, 72] width 603 height 27
type input "51487"
click at [454, 367] on button "Search" at bounding box center [477, 376] width 46 height 19
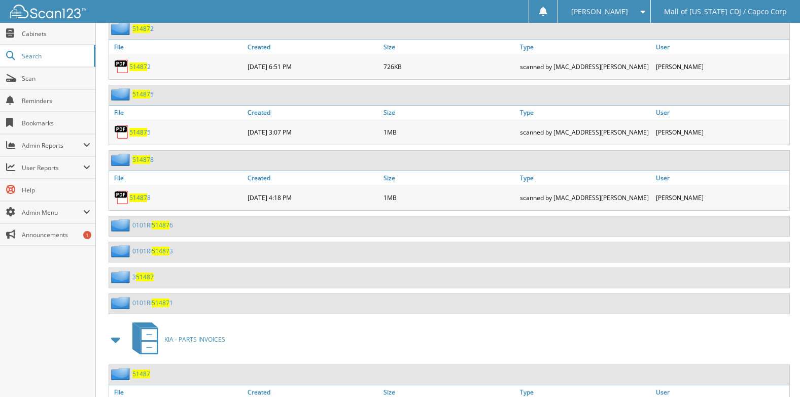
scroll to position [1014, 0]
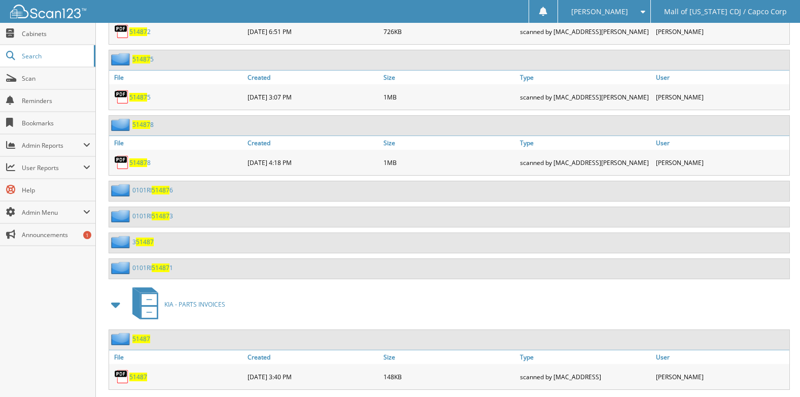
click at [138, 378] on span "51487" at bounding box center [138, 376] width 18 height 9
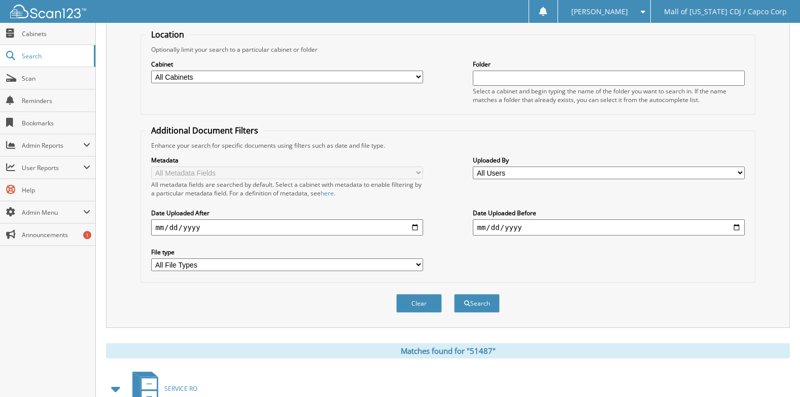
scroll to position [0, 0]
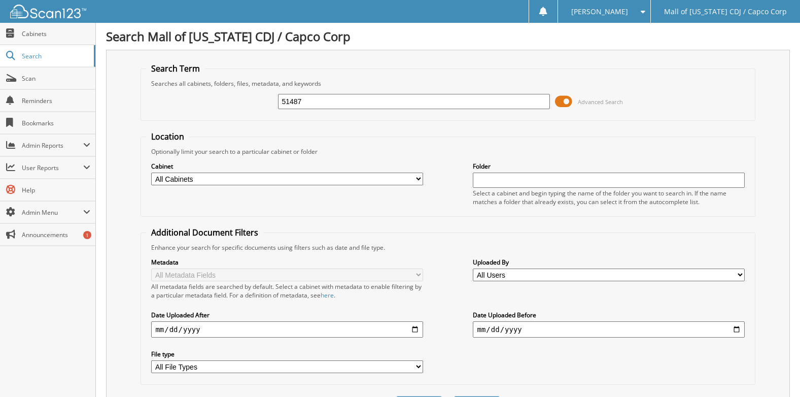
drag, startPoint x: 332, startPoint y: 100, endPoint x: 258, endPoint y: 101, distance: 73.6
click at [258, 101] on div "51487 Advanced Search" at bounding box center [447, 101] width 603 height 27
type input "50414"
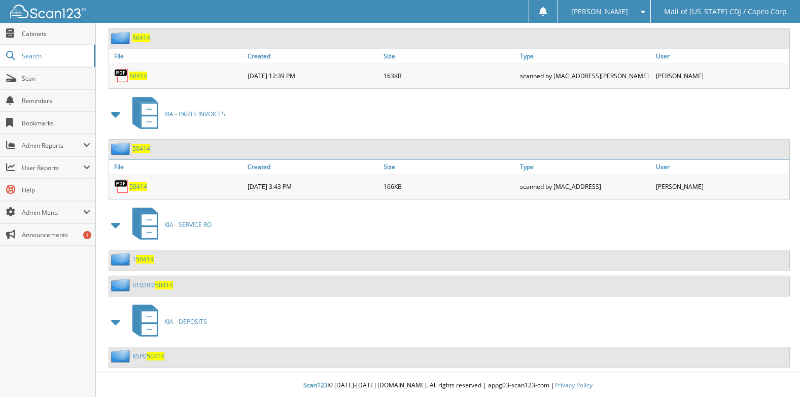
scroll to position [1381, 0]
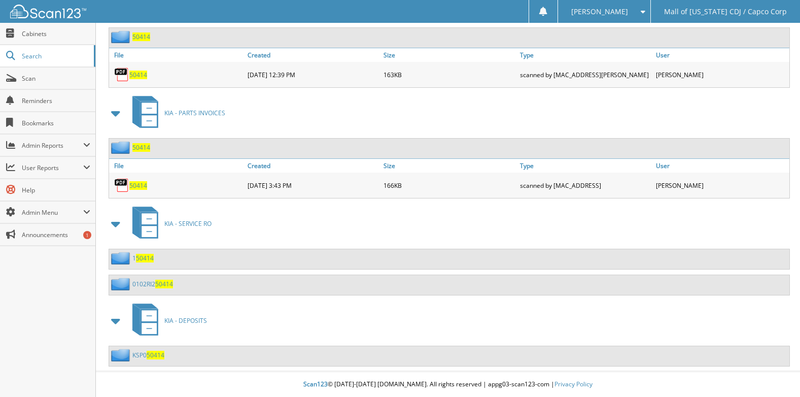
click at [136, 184] on span "50414" at bounding box center [138, 185] width 18 height 9
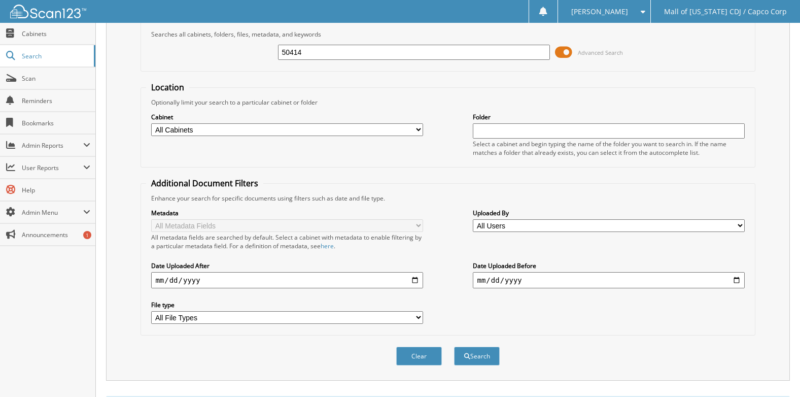
scroll to position [0, 0]
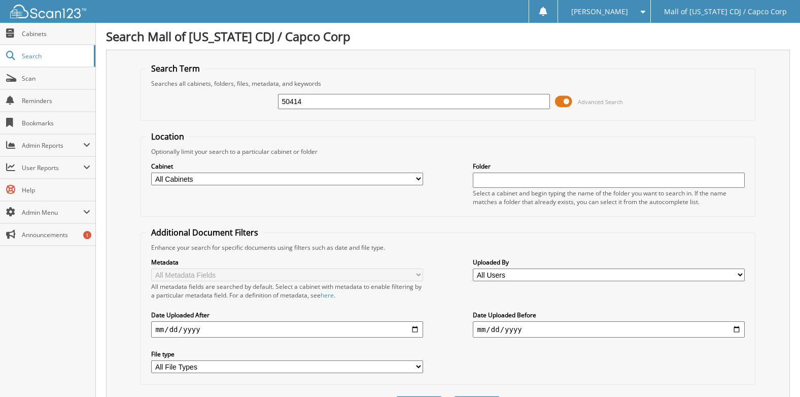
drag, startPoint x: 328, startPoint y: 103, endPoint x: 222, endPoint y: 106, distance: 106.5
click at [222, 106] on div "50414 Advanced Search" at bounding box center [447, 101] width 603 height 27
type input "51113"
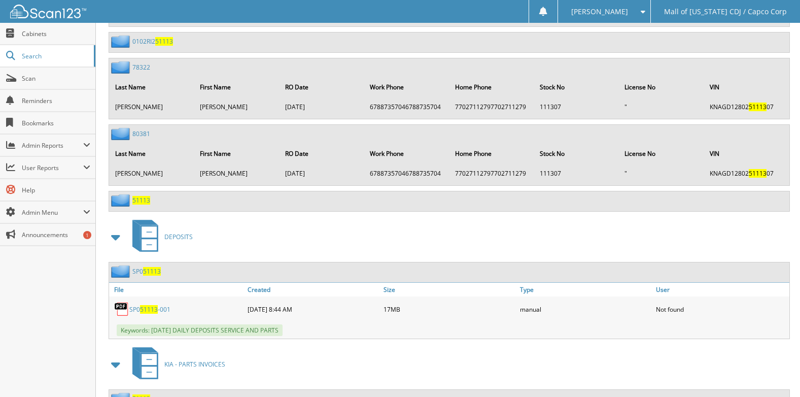
scroll to position [2384, 0]
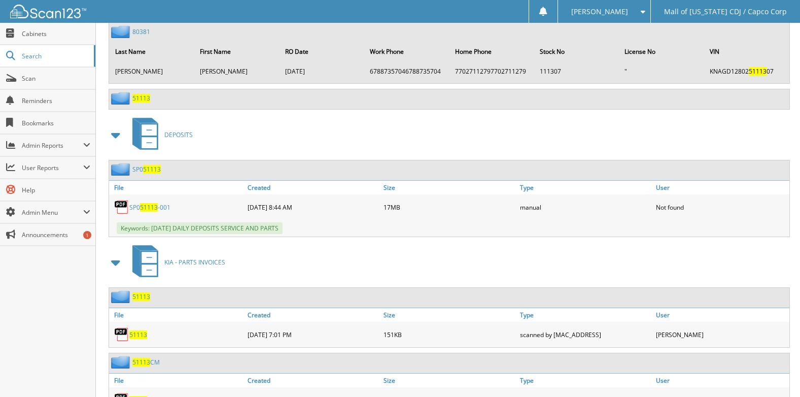
click at [136, 333] on span "51113" at bounding box center [138, 334] width 18 height 9
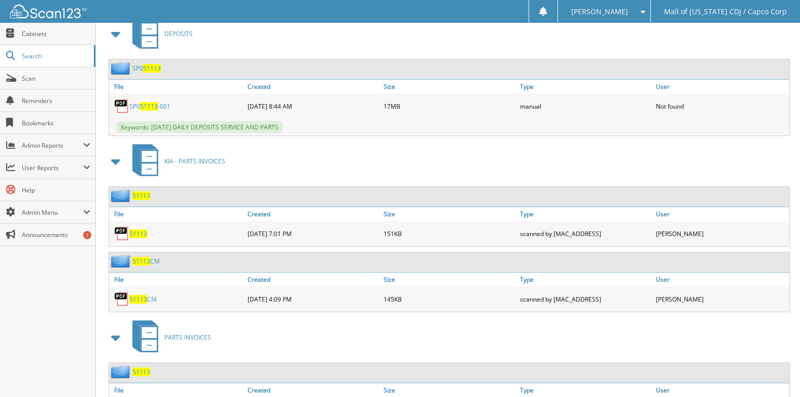
scroll to position [2485, 0]
click at [138, 298] on span "51113" at bounding box center [138, 298] width 18 height 9
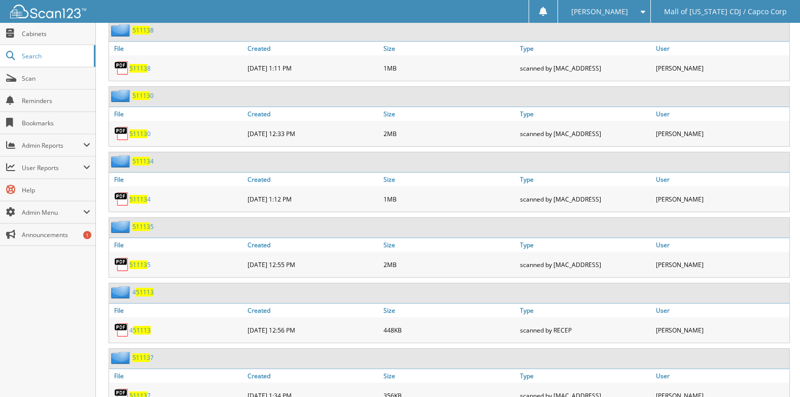
scroll to position [539, 0]
